Goal: Navigation & Orientation: Find specific page/section

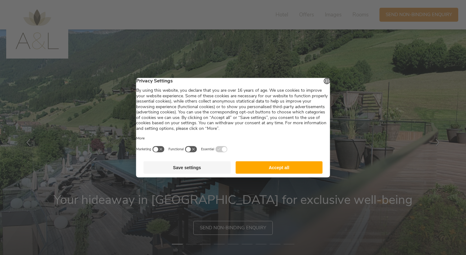
click at [202, 173] on button "Save settings" at bounding box center [187, 167] width 87 height 12
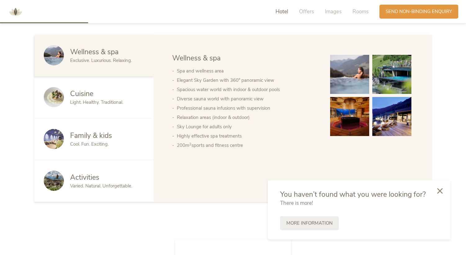
scroll to position [355, 0]
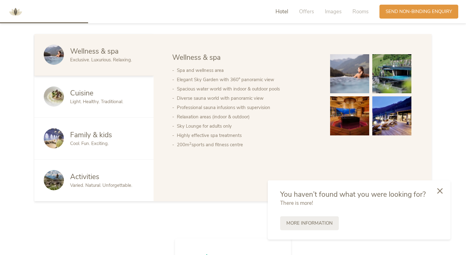
click at [105, 146] on span "Cool. Fun. Exciting." at bounding box center [89, 143] width 38 height 6
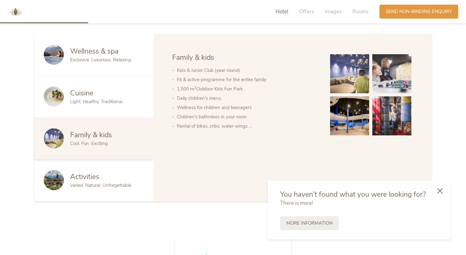
click at [88, 196] on div "Activities Varied. Natural. Unforgettable." at bounding box center [93, 181] width 119 height 42
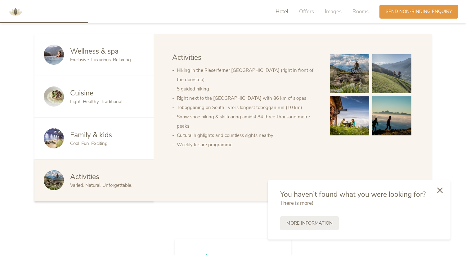
click at [438, 189] on icon at bounding box center [440, 191] width 6 height 6
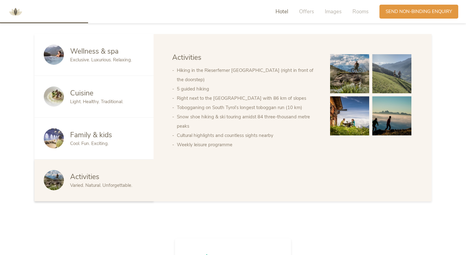
click at [91, 135] on span "Family & kids" at bounding box center [91, 135] width 42 height 10
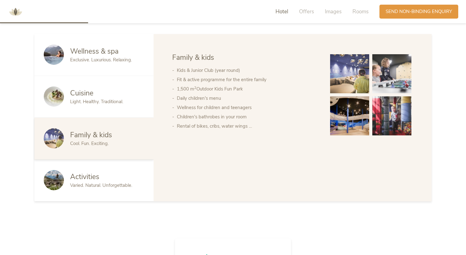
click at [88, 106] on div "Cuisine Light. Healthy. Traditional." at bounding box center [93, 97] width 119 height 42
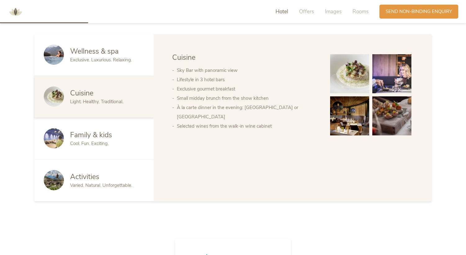
click at [92, 72] on div "Wellness & spa Exclusive. Luxurious. Relaxing." at bounding box center [93, 55] width 119 height 42
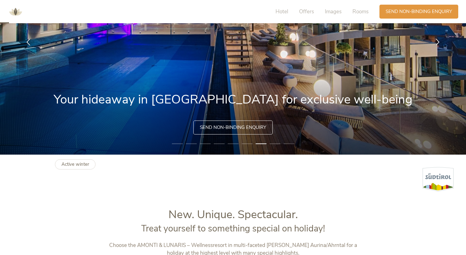
scroll to position [0, 0]
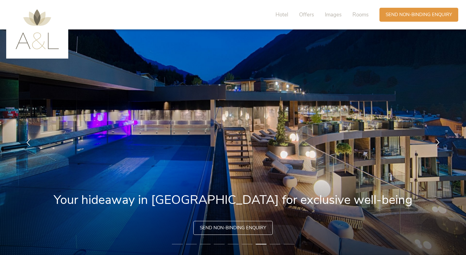
click at [222, 76] on img at bounding box center [233, 142] width 466 height 226
click at [17, 50] on div at bounding box center [37, 29] width 62 height 59
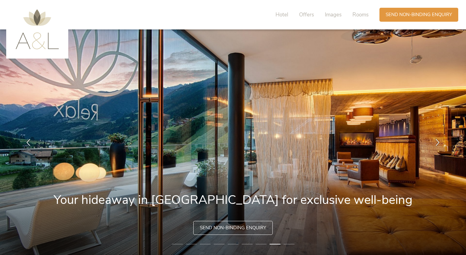
click at [28, 44] on img at bounding box center [37, 29] width 43 height 40
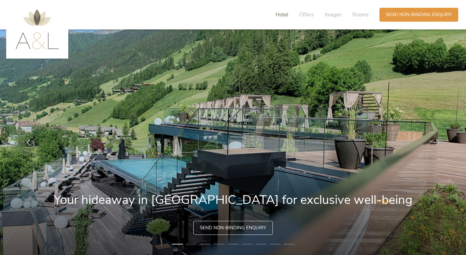
drag, startPoint x: 0, startPoint y: 0, endPoint x: 277, endPoint y: 14, distance: 277.6
click at [277, 14] on span "Hotel" at bounding box center [281, 14] width 13 height 7
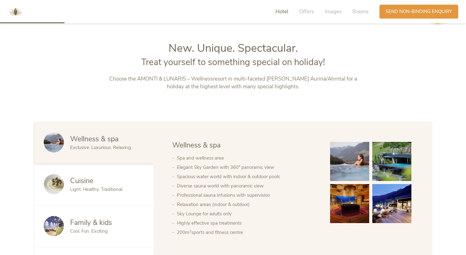
scroll to position [277, 0]
